Goal: Information Seeking & Learning: Understand process/instructions

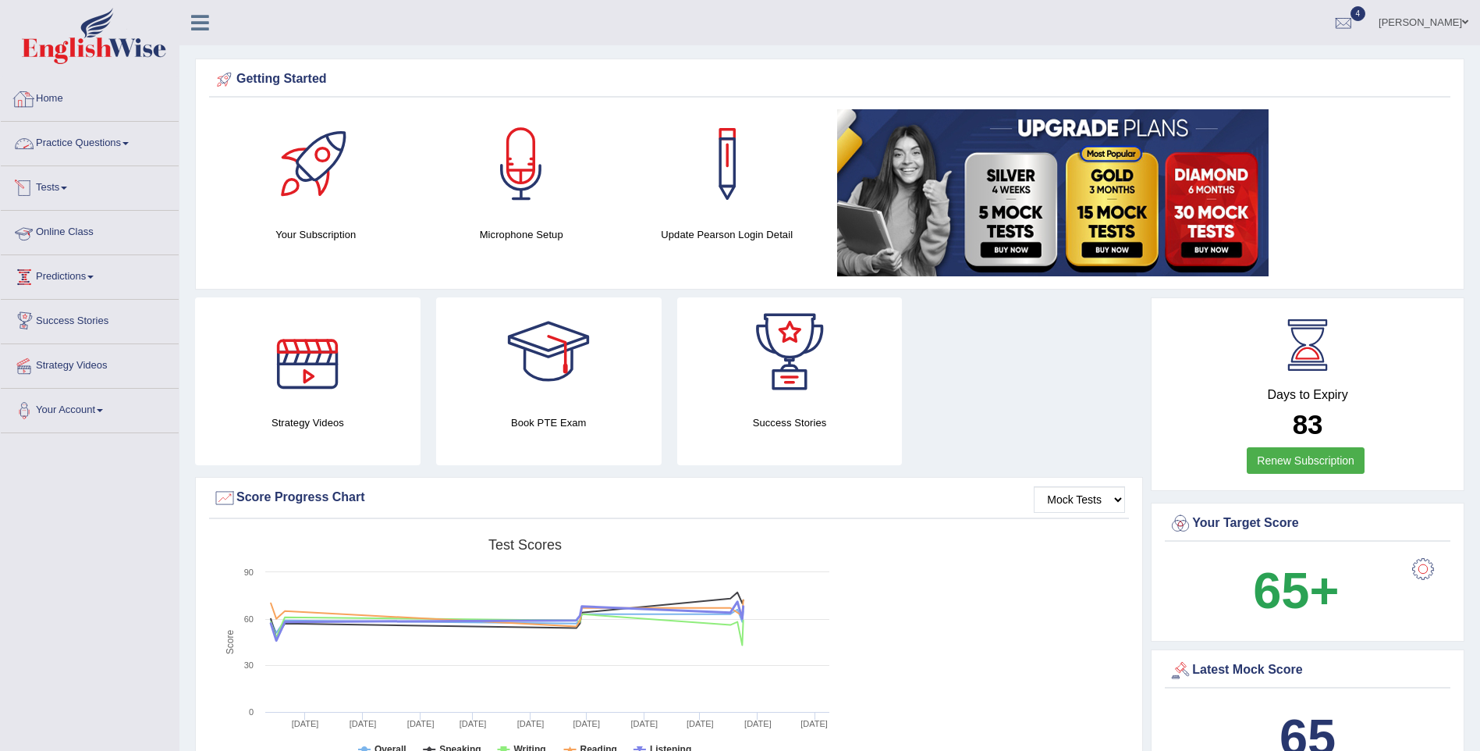
click at [47, 105] on link "Home" at bounding box center [90, 96] width 178 height 39
click at [58, 229] on link "Online Class" at bounding box center [90, 230] width 178 height 39
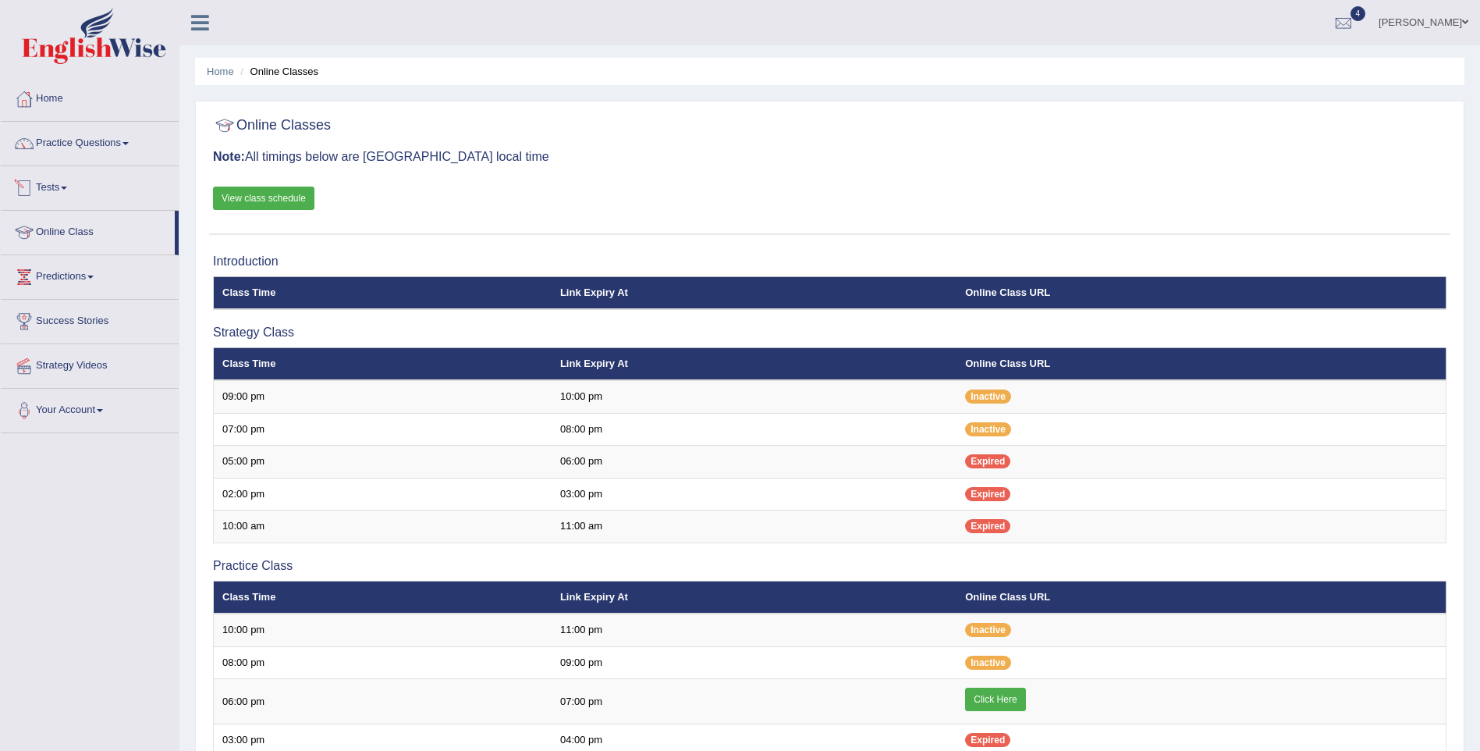
click at [282, 197] on link "View class schedule" at bounding box center [263, 197] width 101 height 23
